Goal: Task Accomplishment & Management: Manage account settings

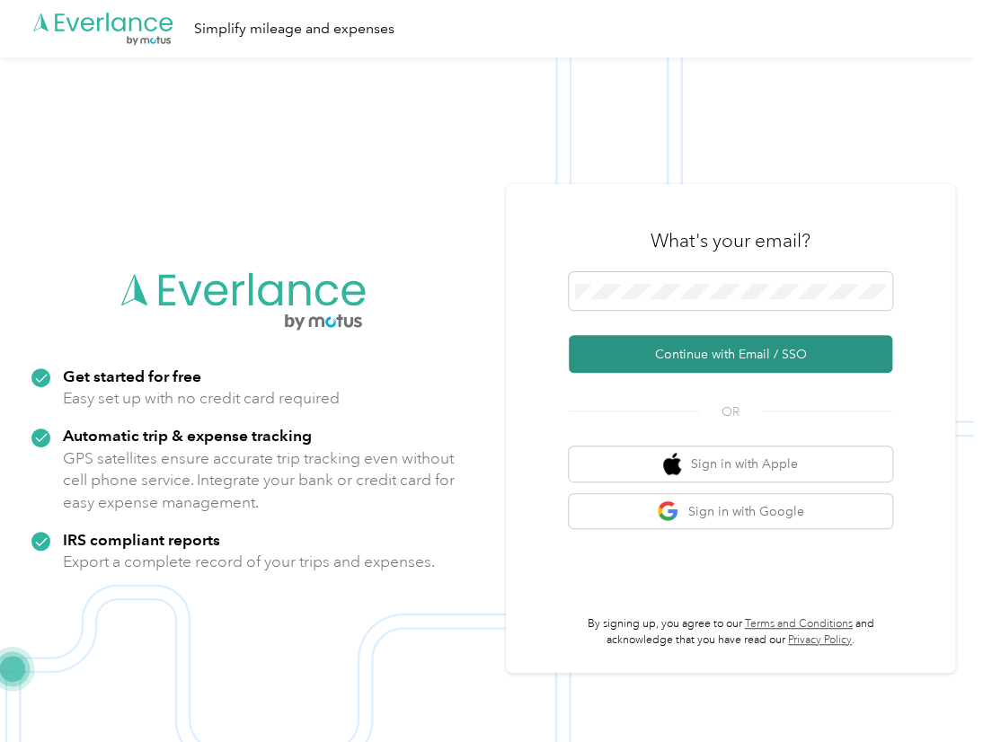
click at [670, 343] on button "Continue with Email / SSO" at bounding box center [730, 354] width 323 height 38
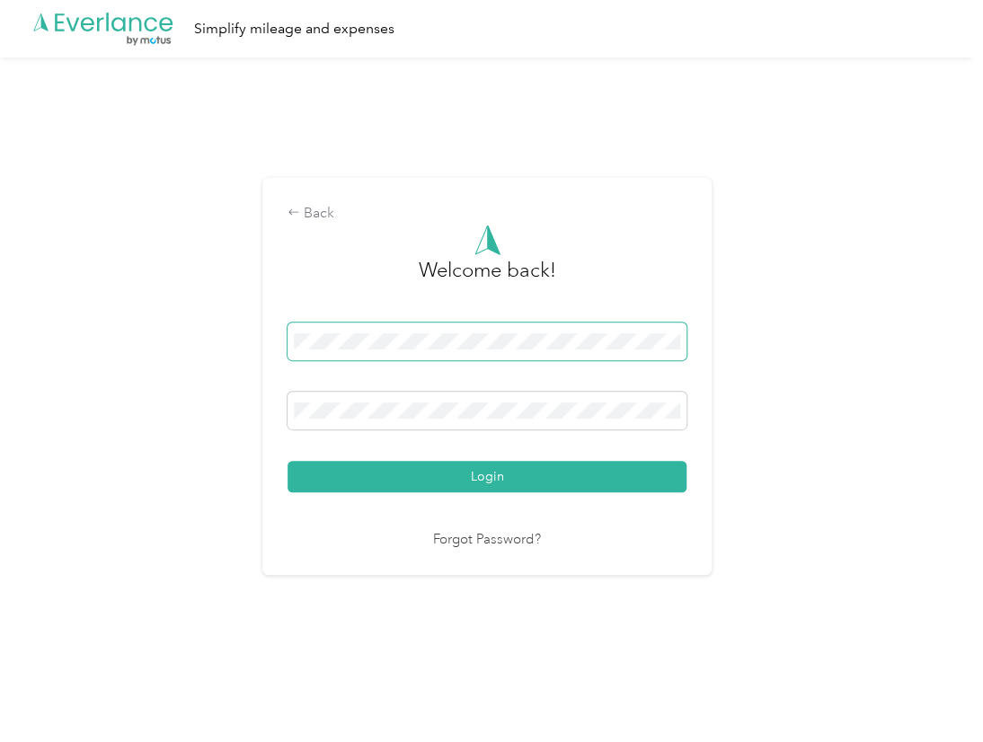
click at [288, 461] on button "Login" at bounding box center [487, 476] width 399 height 31
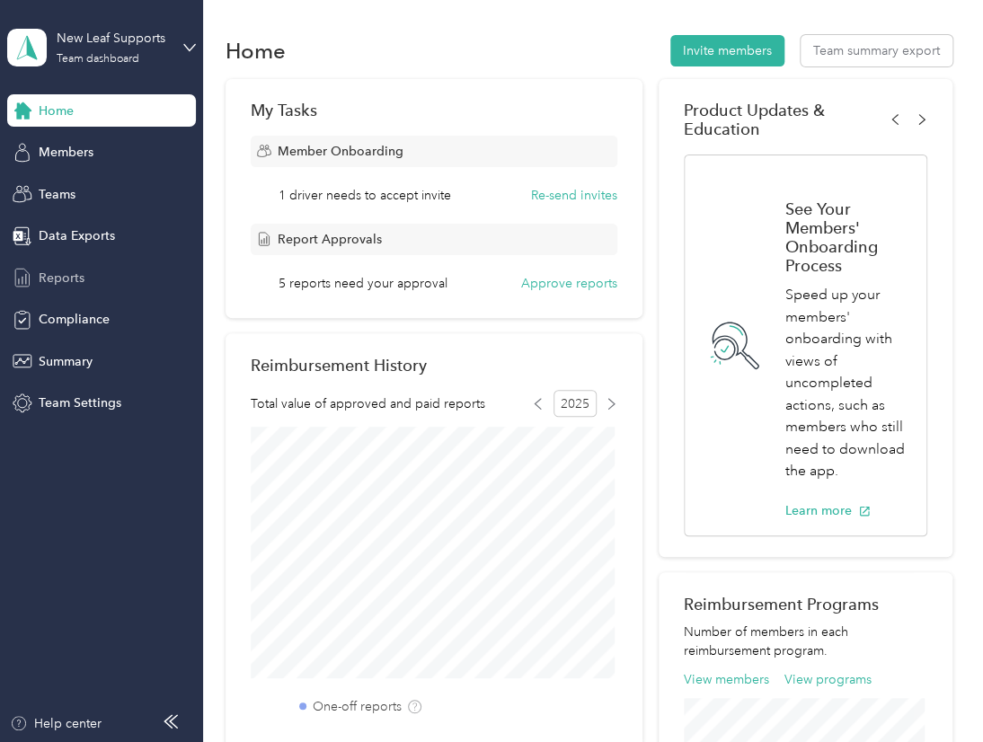
click at [58, 278] on span "Reports" at bounding box center [62, 278] width 46 height 19
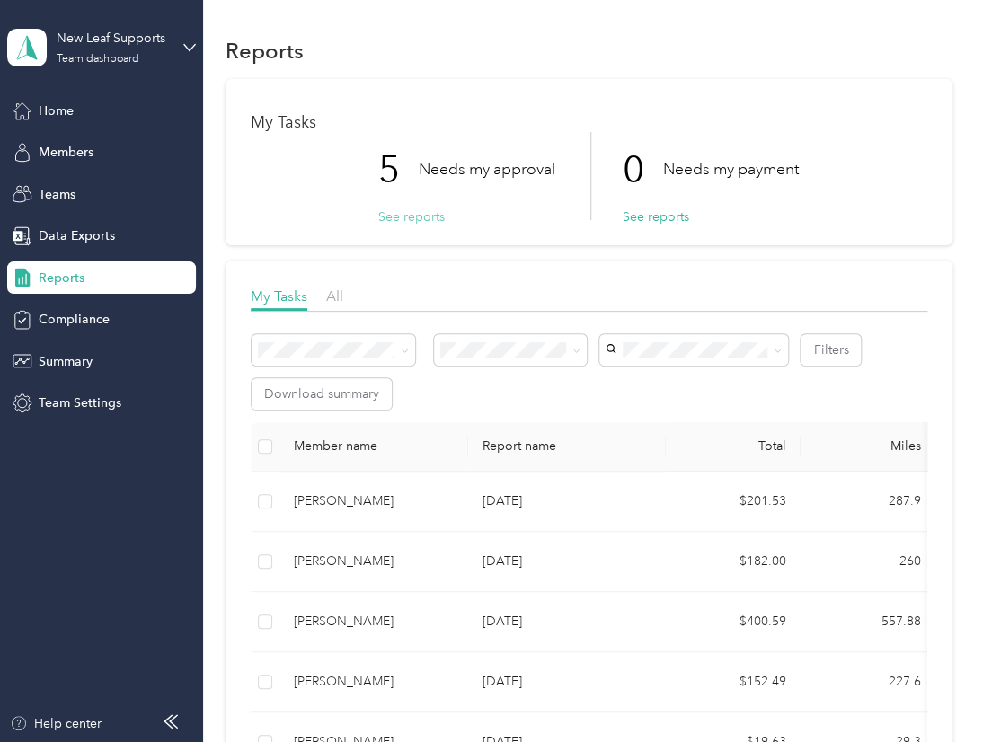
click at [404, 217] on button "See reports" at bounding box center [411, 217] width 66 height 19
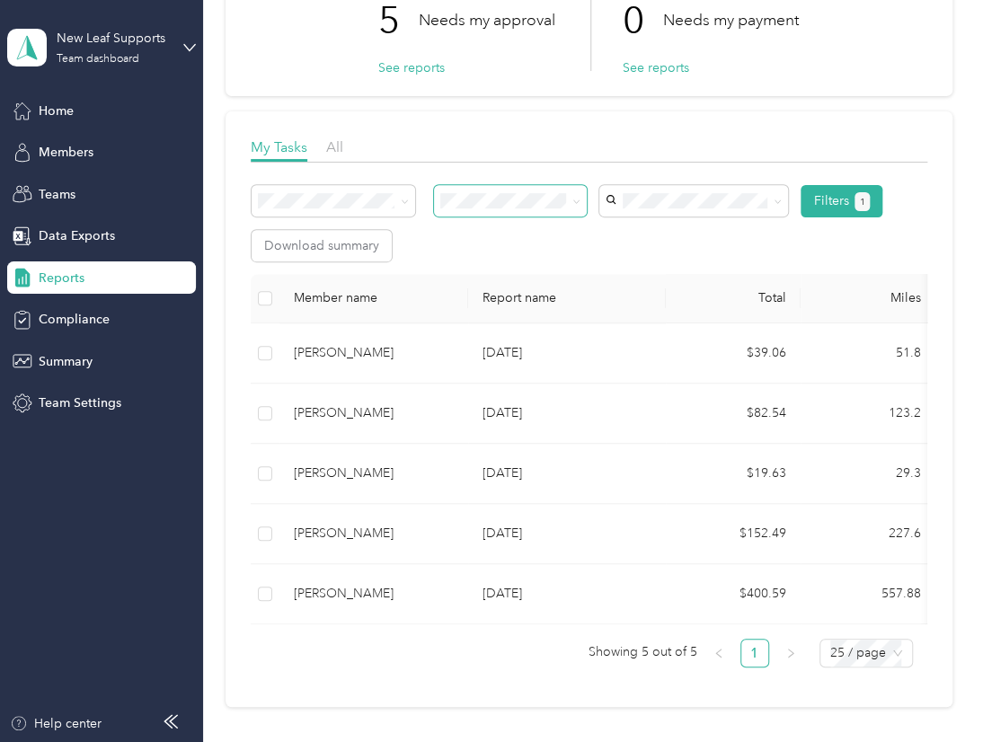
click at [575, 204] on icon at bounding box center [576, 202] width 8 height 8
click at [504, 344] on div "Approved by me" at bounding box center [511, 339] width 128 height 19
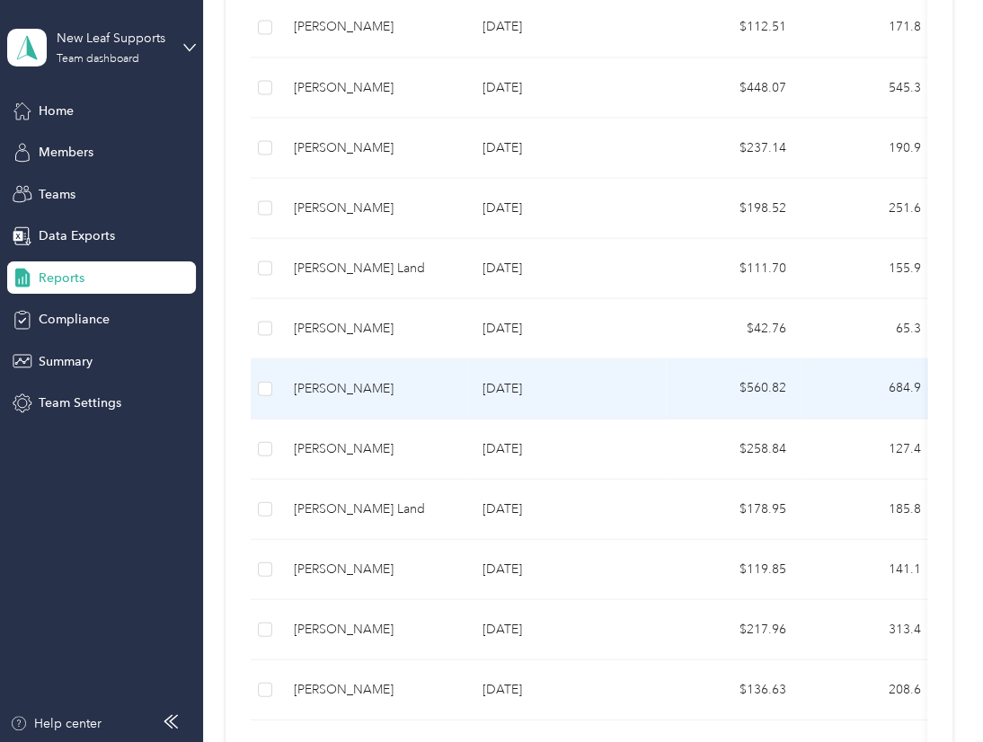
scroll to position [1512, 0]
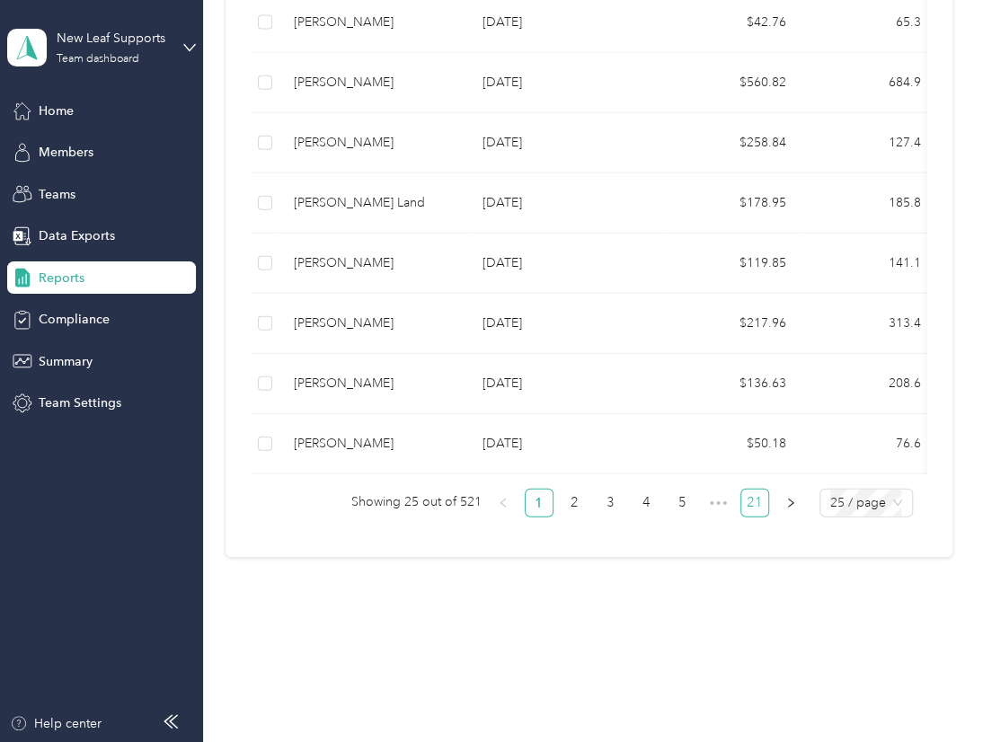
click at [751, 501] on link "21" at bounding box center [754, 503] width 27 height 27
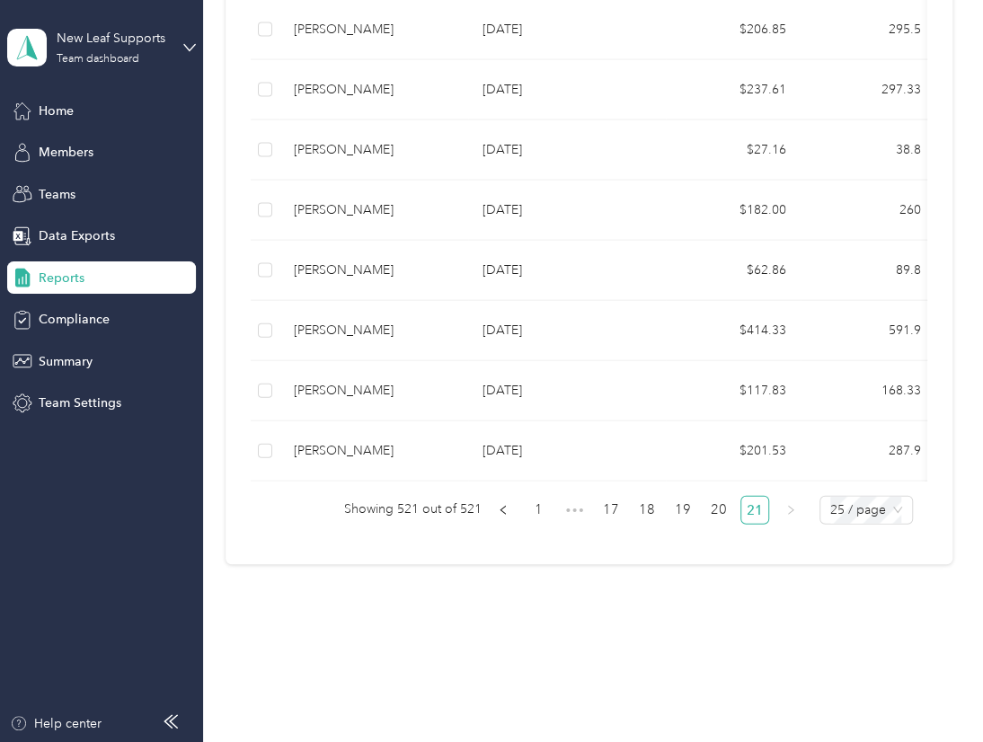
scroll to position [1272, 0]
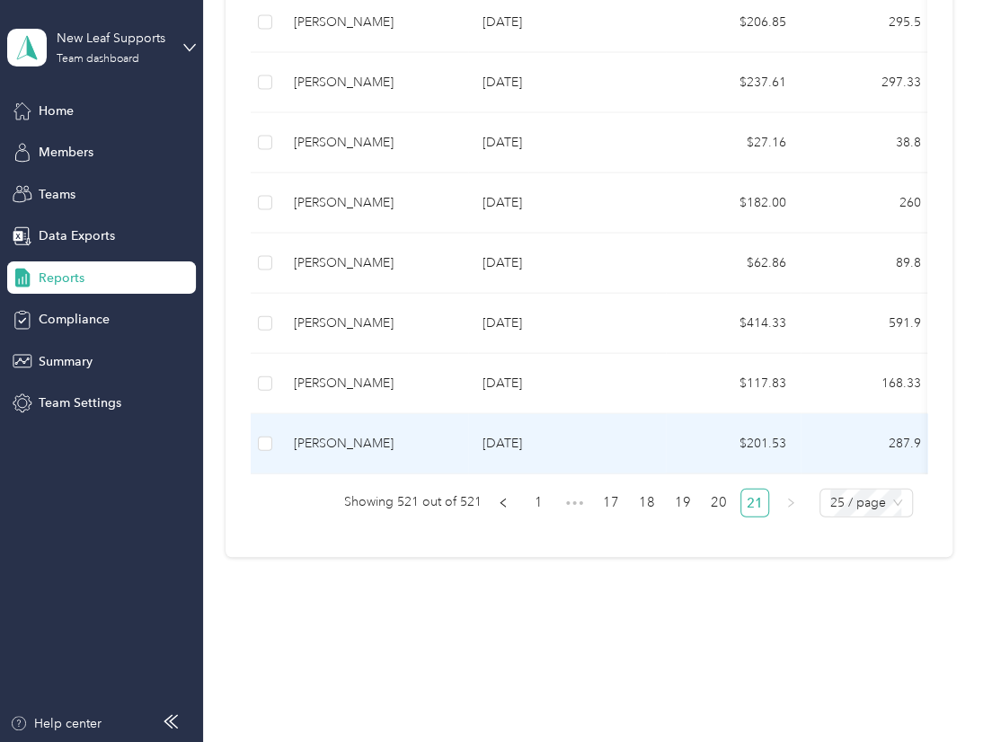
click at [508, 434] on p "[DATE]" at bounding box center [567, 444] width 169 height 20
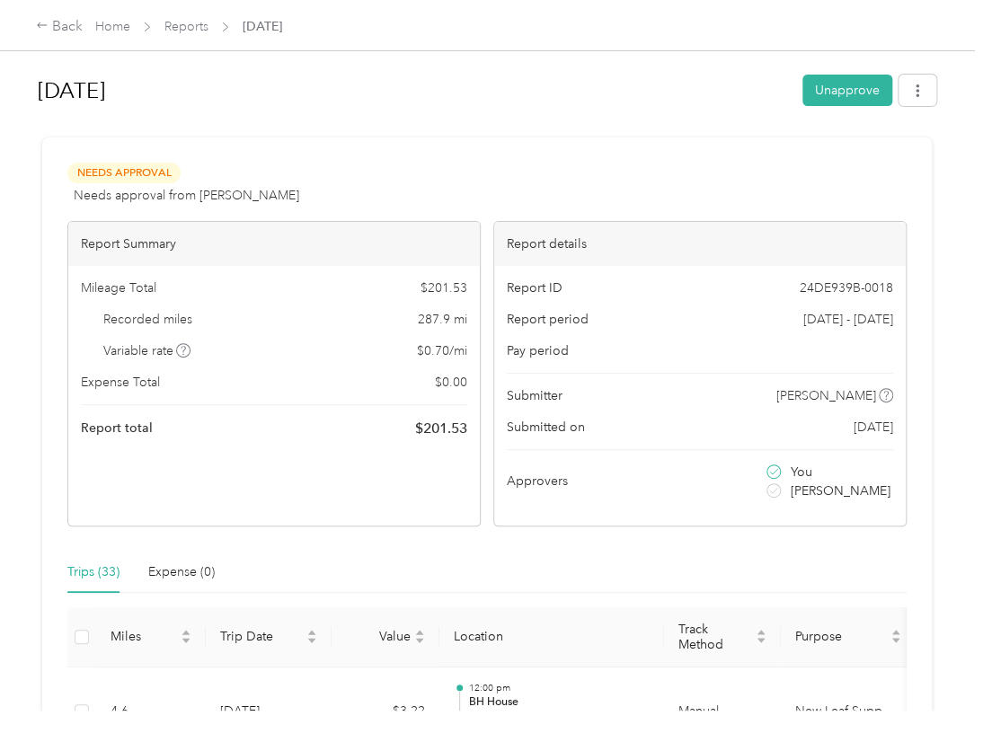
click at [927, 17] on div "Back Home Reports [DATE]" at bounding box center [491, 25] width 983 height 50
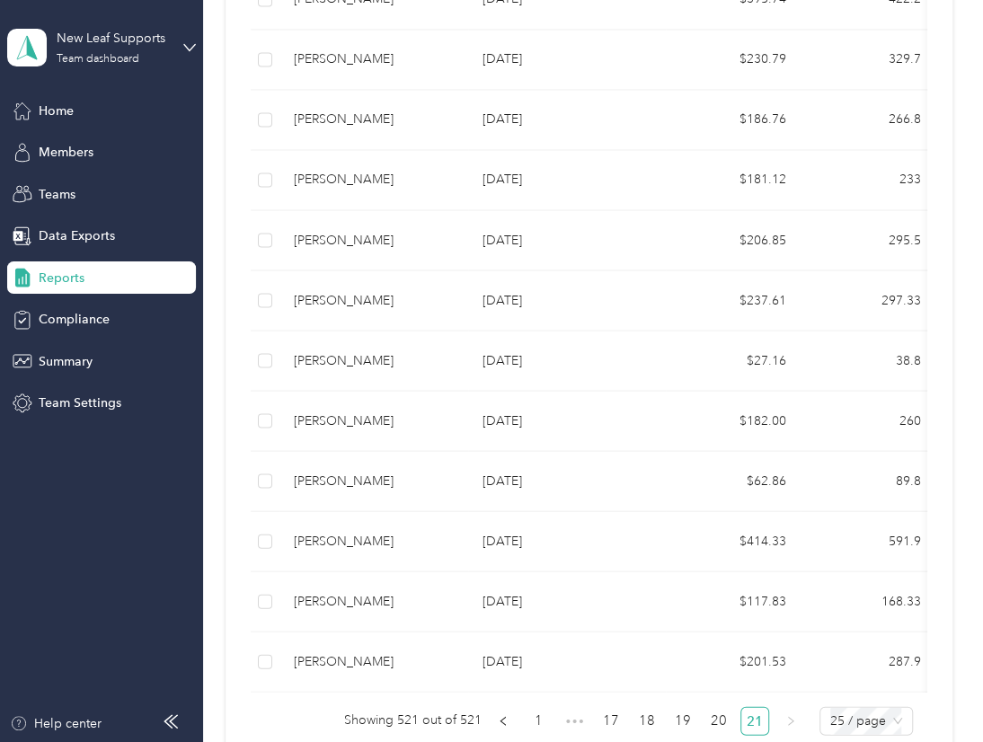
scroll to position [1048, 0]
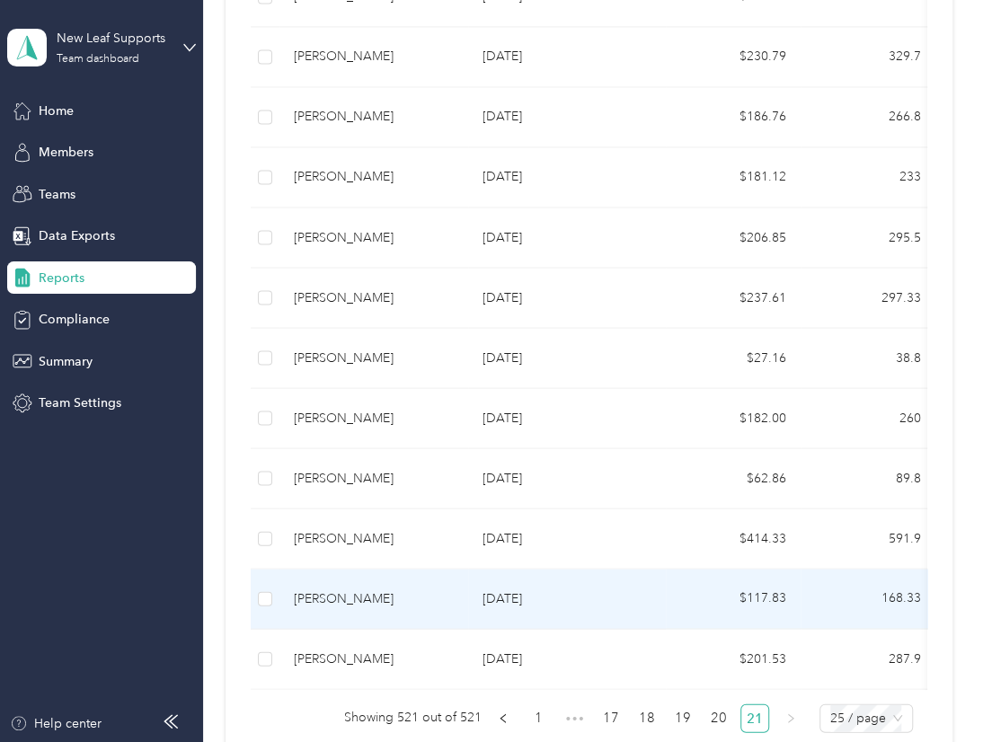
click at [339, 598] on div "[PERSON_NAME]" at bounding box center [374, 599] width 160 height 20
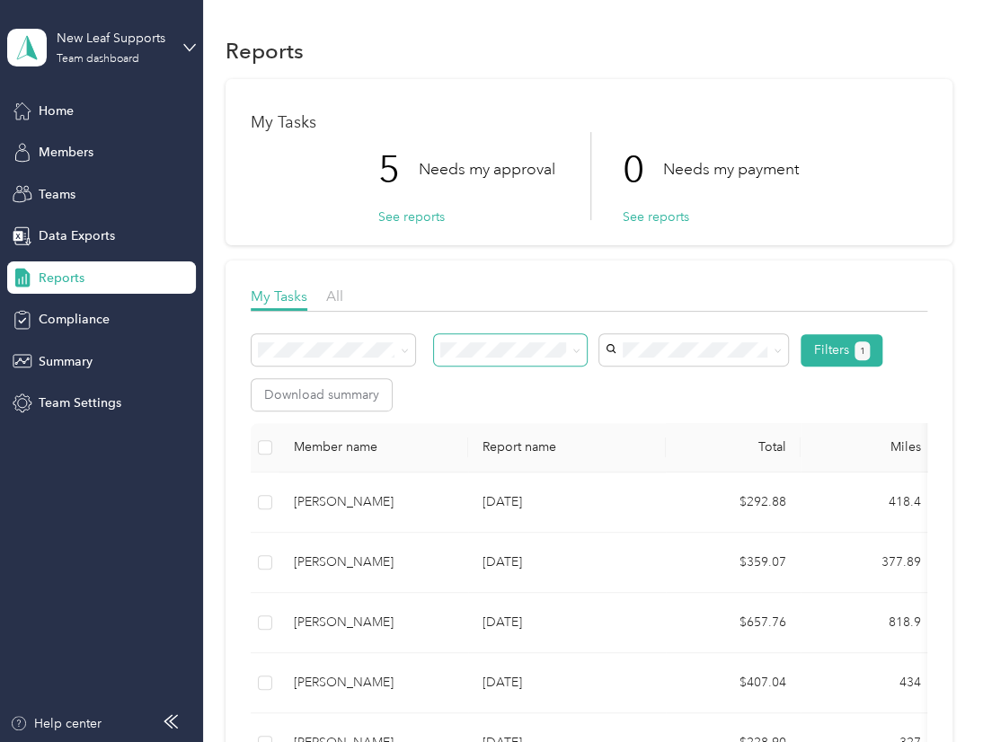
click at [575, 350] on icon at bounding box center [576, 351] width 8 height 8
click at [504, 417] on li "Needs my approval" at bounding box center [511, 413] width 154 height 31
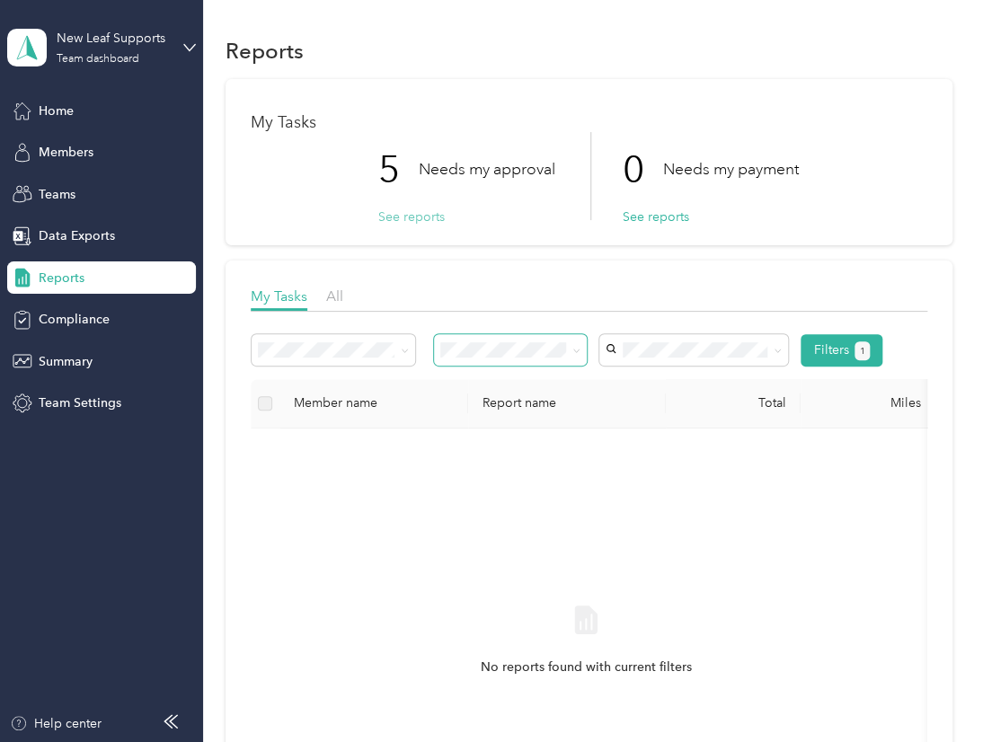
click at [395, 216] on button "See reports" at bounding box center [411, 217] width 66 height 19
click at [331, 288] on span "All" at bounding box center [334, 296] width 17 height 17
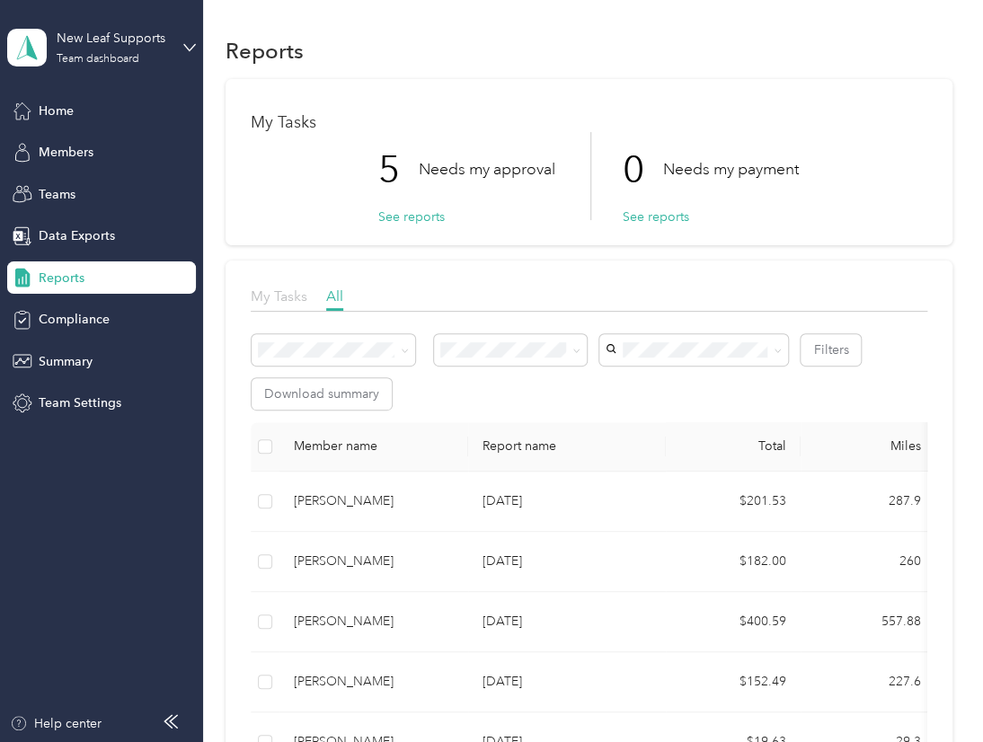
click at [290, 303] on span "My Tasks" at bounding box center [279, 296] width 57 height 17
click at [404, 218] on button "See reports" at bounding box center [411, 217] width 66 height 19
